Goal: Complete application form

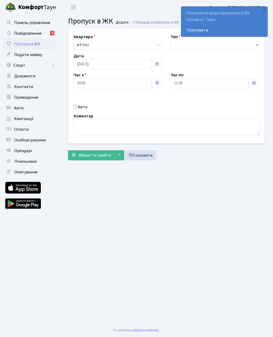
click at [74, 109] on div "Авто" at bounding box center [118, 106] width 97 height 6
click at [75, 105] on input "Авто" at bounding box center [75, 105] width 3 height 3
checkbox input "true"
type input "Ка7764кх"
click at [174, 45] on select "- Доставка Таксі Гості Сервіс" at bounding box center [215, 45] width 89 height 10
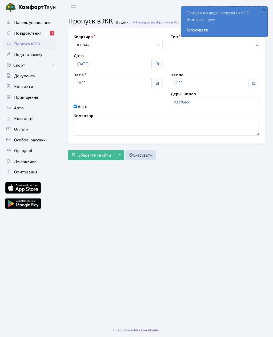
click at [82, 157] on span "Зберегти і вийти" at bounding box center [94, 155] width 33 height 6
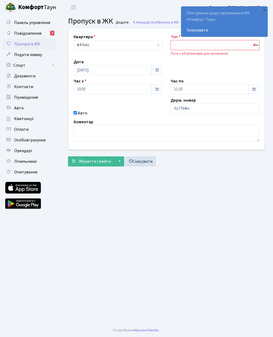
click at [184, 43] on select "- Доставка Таксі Гості Сервіс" at bounding box center [215, 45] width 89 height 10
click at [253, 47] on select "- Доставка Таксі Гості Сервіс" at bounding box center [215, 45] width 89 height 10
select select "3"
click at [202, 88] on input "11:30" at bounding box center [210, 89] width 78 height 10
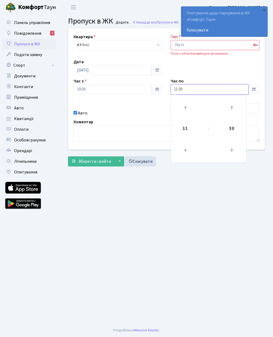
click at [186, 108] on icon at bounding box center [185, 107] width 14 height 14
click at [184, 107] on icon at bounding box center [185, 107] width 14 height 14
click at [188, 106] on icon at bounding box center [185, 107] width 14 height 14
click at [183, 108] on icon at bounding box center [185, 107] width 14 height 14
click at [187, 105] on icon at bounding box center [185, 107] width 14 height 14
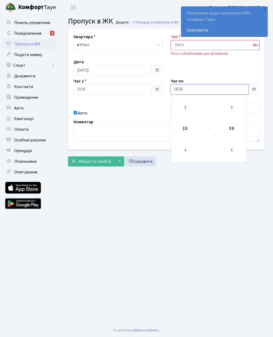
click at [183, 107] on icon at bounding box center [185, 107] width 14 height 14
click at [186, 107] on icon at bounding box center [185, 107] width 14 height 14
click at [188, 113] on icon at bounding box center [185, 107] width 14 height 14
click at [182, 112] on icon at bounding box center [185, 107] width 14 height 14
type input "20:30"
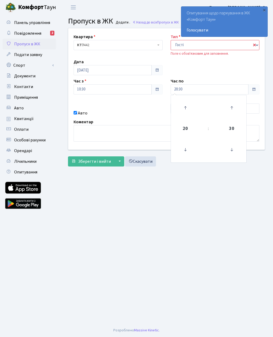
click at [107, 159] on span "Зберегти і вийти" at bounding box center [94, 161] width 33 height 6
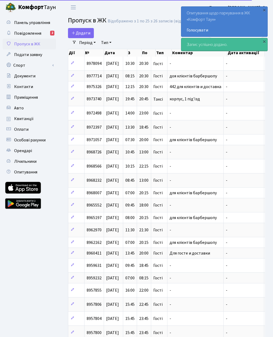
select select "25"
